Goal: Task Accomplishment & Management: Manage account settings

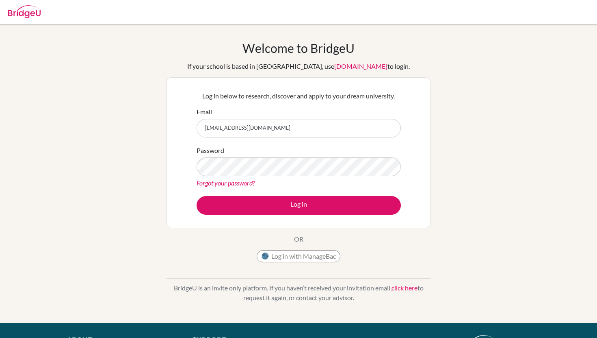
type input "[EMAIL_ADDRESS][DOMAIN_NAME]"
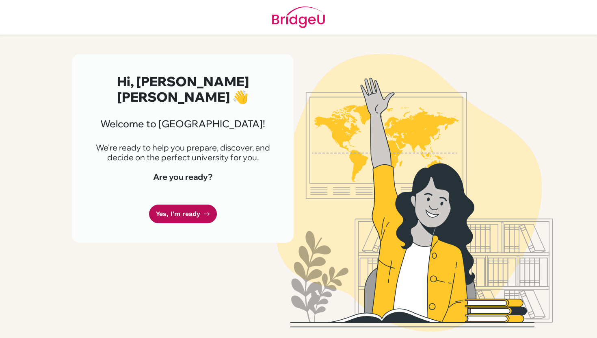
click at [189, 204] on link "Yes, I'm ready" at bounding box center [183, 213] width 68 height 19
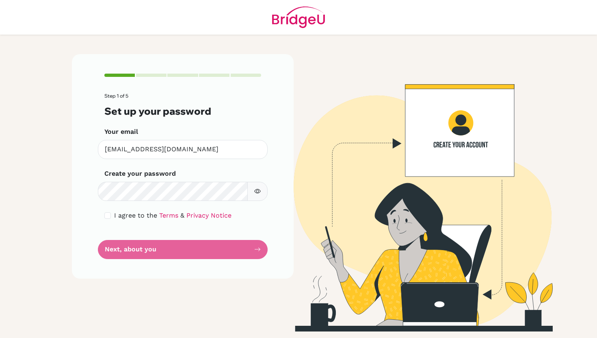
click at [255, 186] on button "button" at bounding box center [257, 191] width 20 height 19
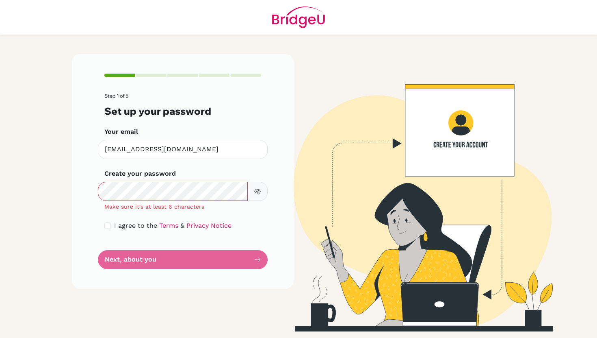
click at [259, 190] on icon "button" at bounding box center [257, 191] width 7 height 7
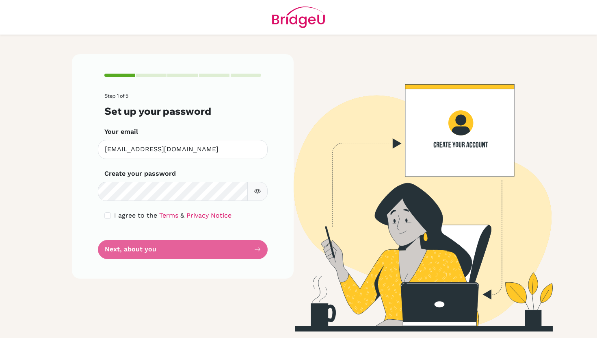
click at [104, 211] on div "Step 1 of 5 Set up your password Your email s25-0101@reedleyschool.com Invalid …" at bounding box center [183, 166] width 222 height 224
click at [107, 215] on input "checkbox" at bounding box center [107, 215] width 7 height 7
checkbox input "true"
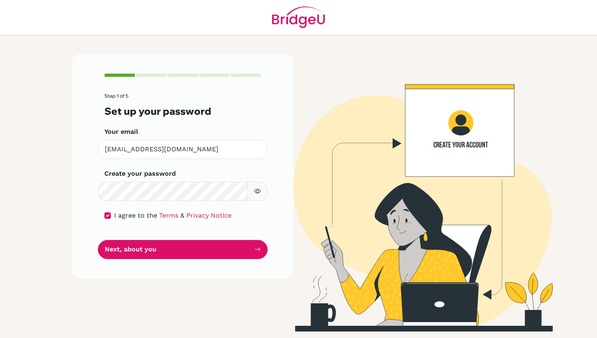
click at [257, 189] on icon "button" at bounding box center [257, 191] width 7 height 7
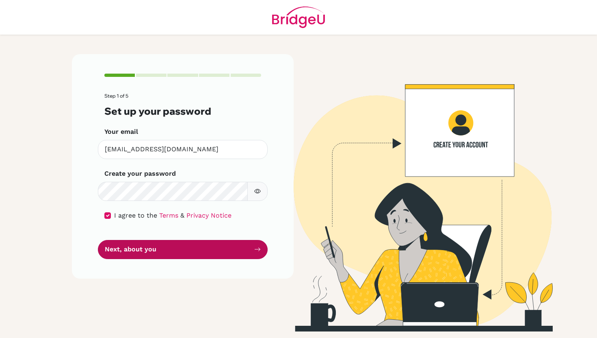
click at [168, 250] on button "Next, about you" at bounding box center [183, 249] width 170 height 19
